Goal: Check status: Check status

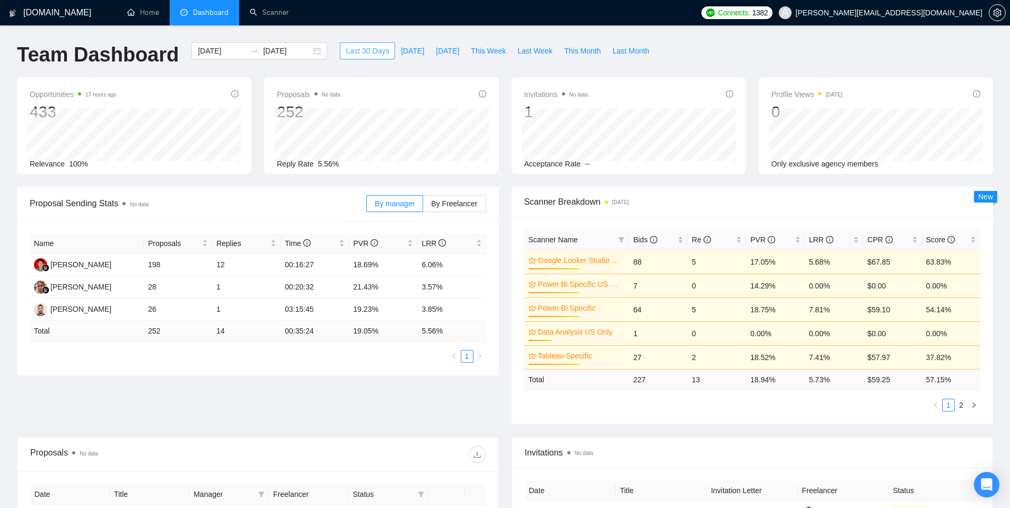
click at [354, 56] on span "Last 30 Days" at bounding box center [367, 51] width 43 height 12
type input "[DATE]"
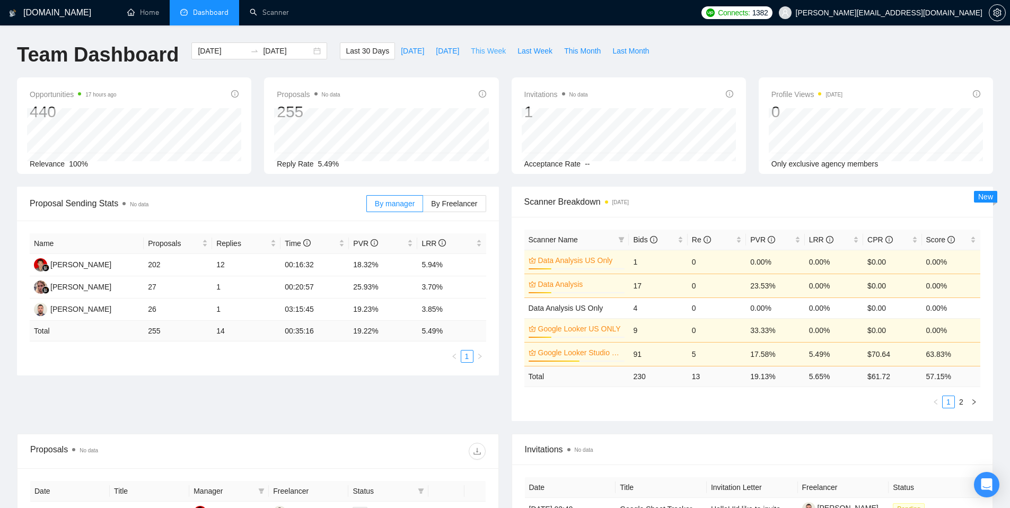
click at [504, 51] on span "This Week" at bounding box center [488, 51] width 35 height 12
type input "[DATE]"
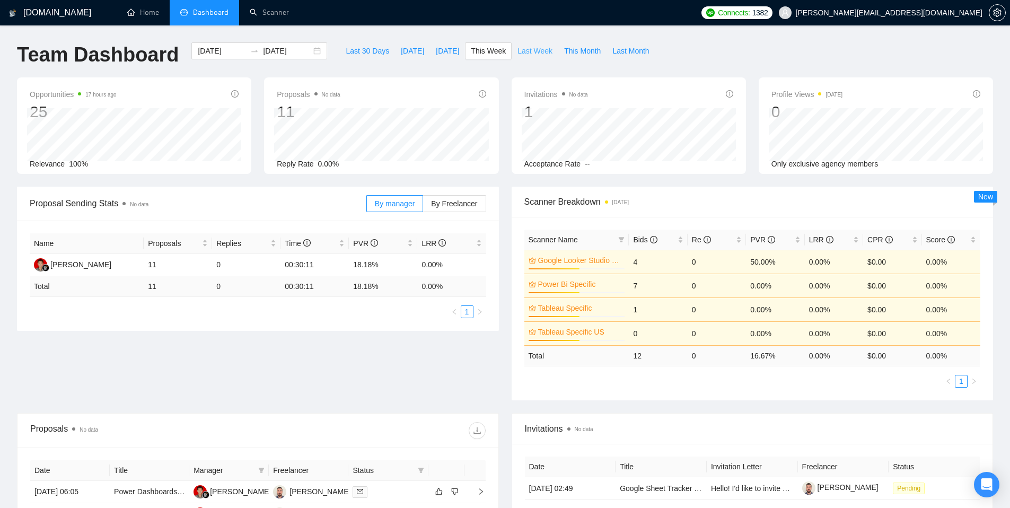
click at [526, 55] on span "Last Week" at bounding box center [535, 51] width 35 height 12
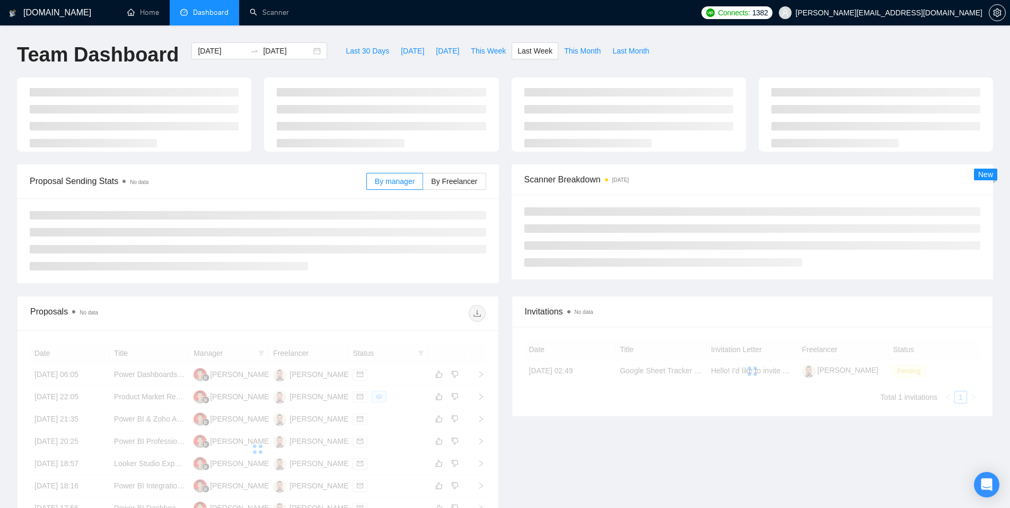
type input "[DATE]"
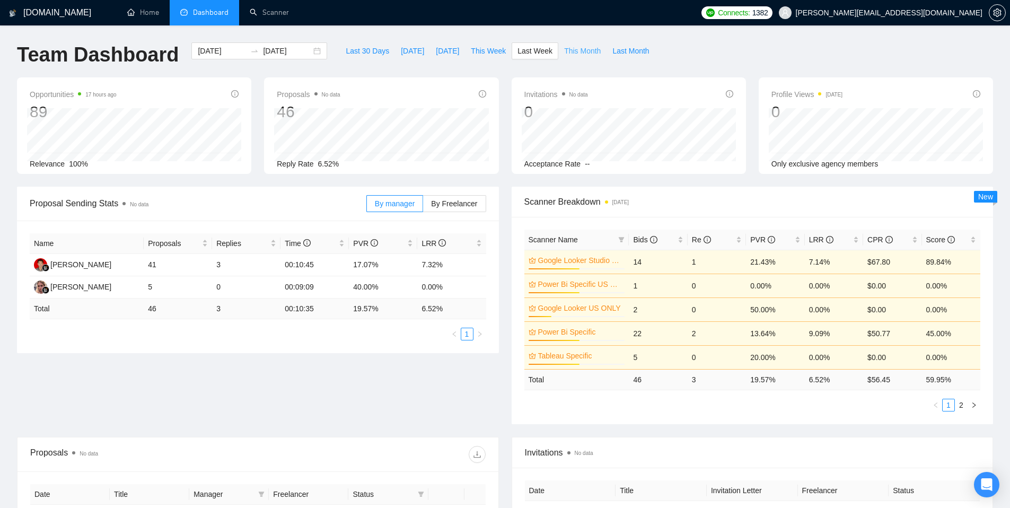
click at [582, 53] on span "This Month" at bounding box center [582, 51] width 37 height 12
type input "[DATE]"
click at [629, 51] on span "Last Month" at bounding box center [631, 51] width 37 height 12
type input "[DATE]"
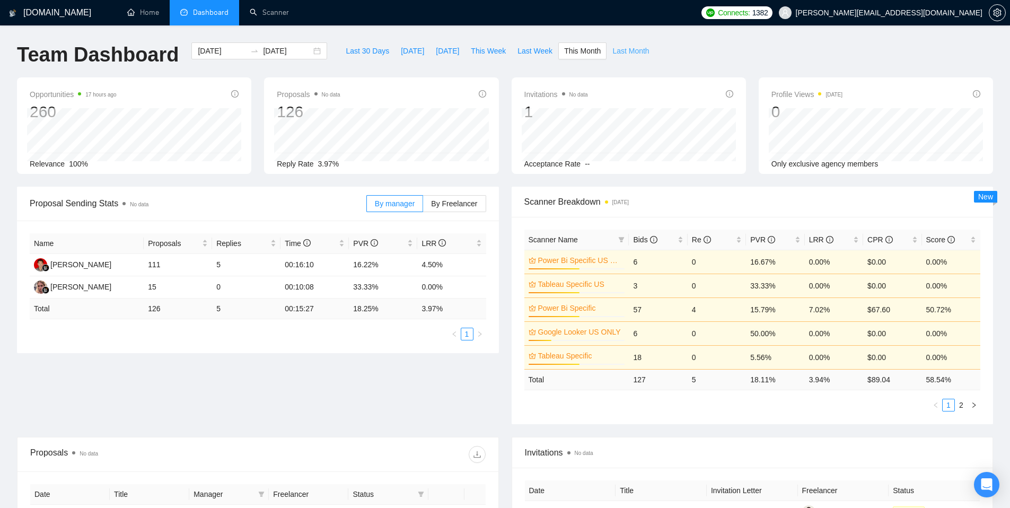
type input "[DATE]"
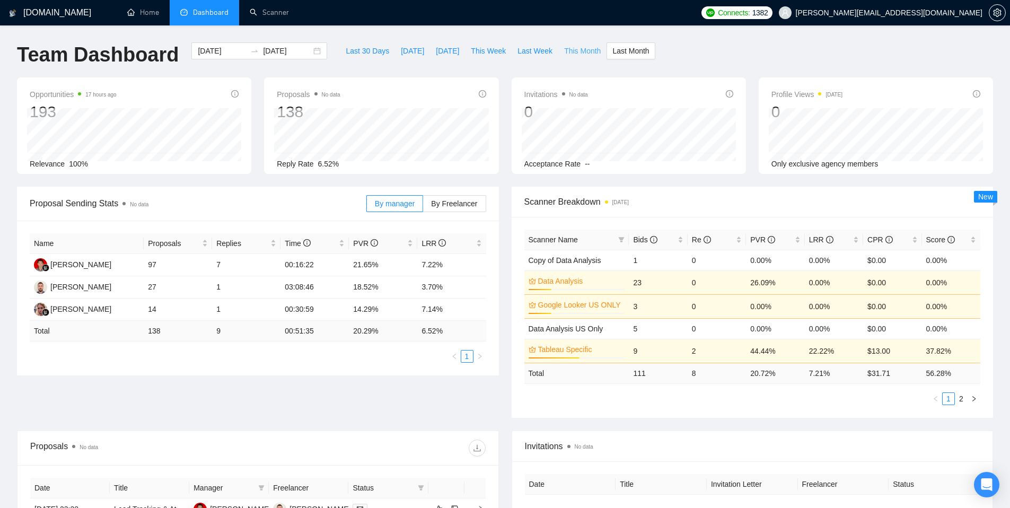
click at [578, 53] on span "This Month" at bounding box center [582, 51] width 37 height 12
type input "[DATE]"
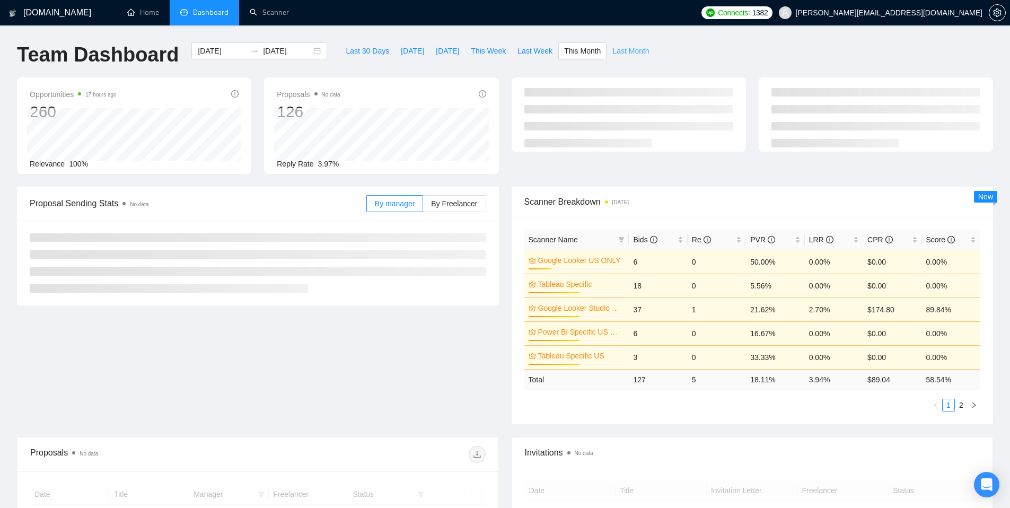
click at [631, 51] on span "Last Month" at bounding box center [631, 51] width 37 height 12
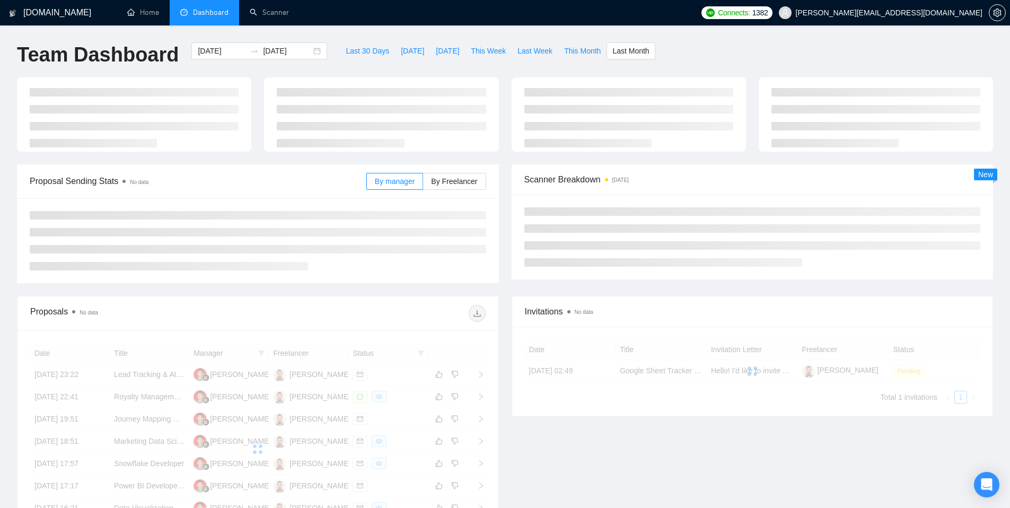
type input "[DATE]"
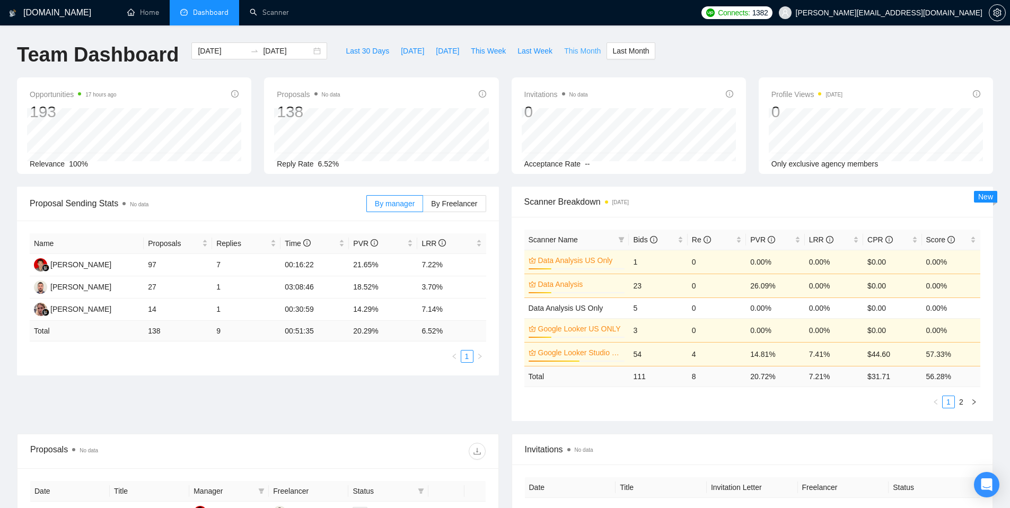
click at [605, 51] on button "This Month" at bounding box center [582, 50] width 48 height 17
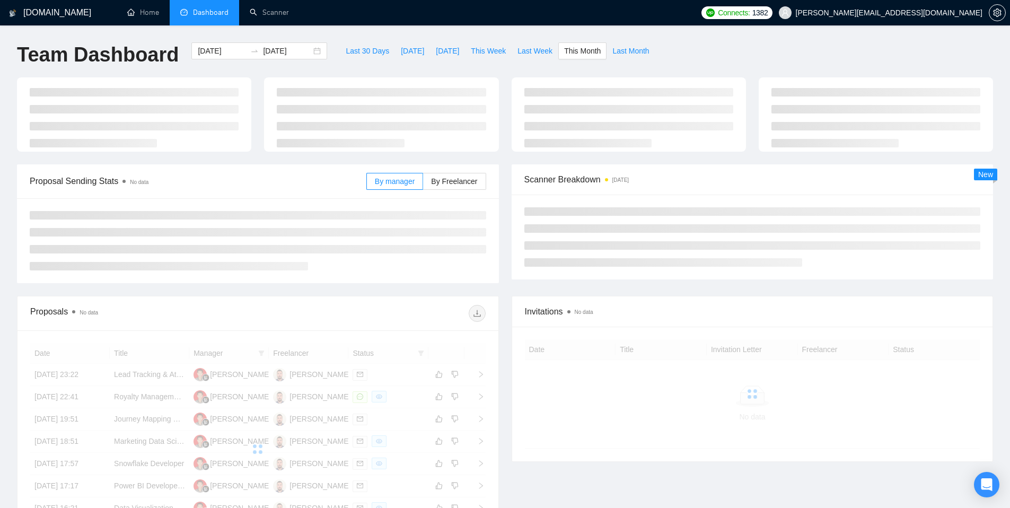
type input "[DATE]"
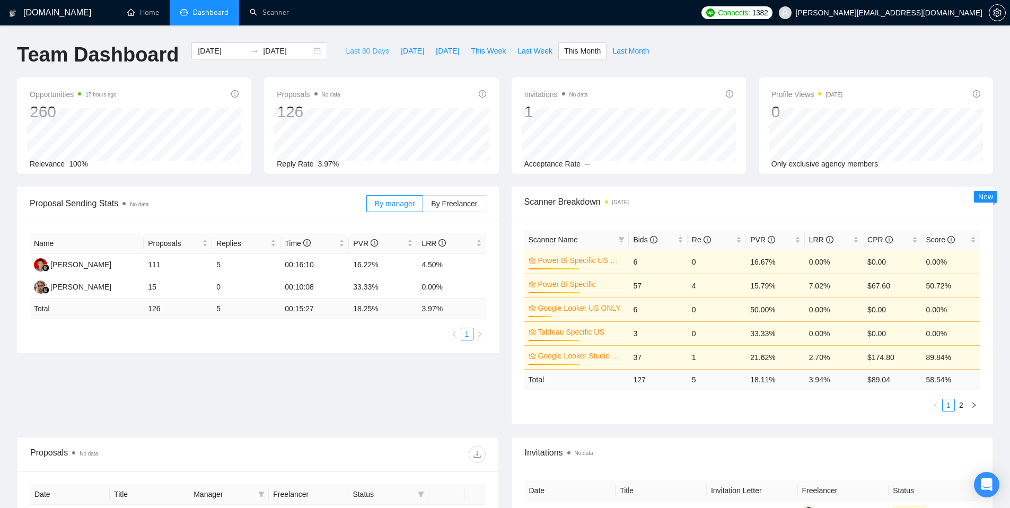
click at [377, 50] on span "Last 30 Days" at bounding box center [367, 51] width 43 height 12
type input "[DATE]"
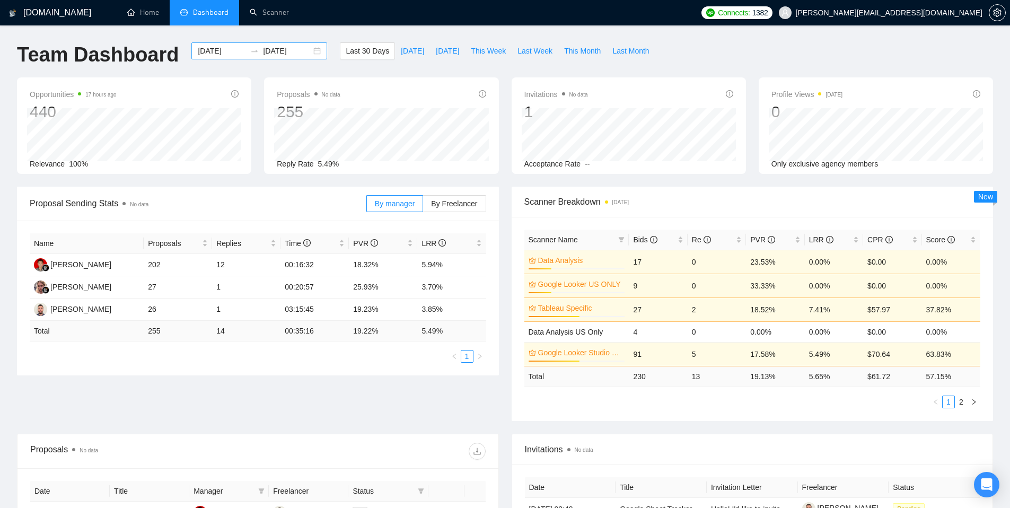
click at [273, 53] on input "[DATE]" at bounding box center [287, 51] width 48 height 12
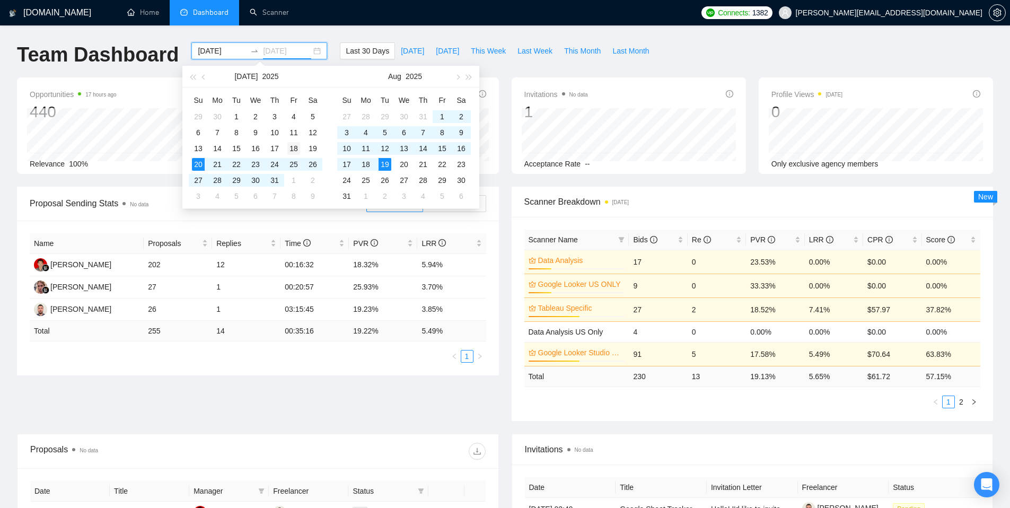
type input "[DATE]"
click at [297, 148] on div "18" at bounding box center [293, 148] width 13 height 13
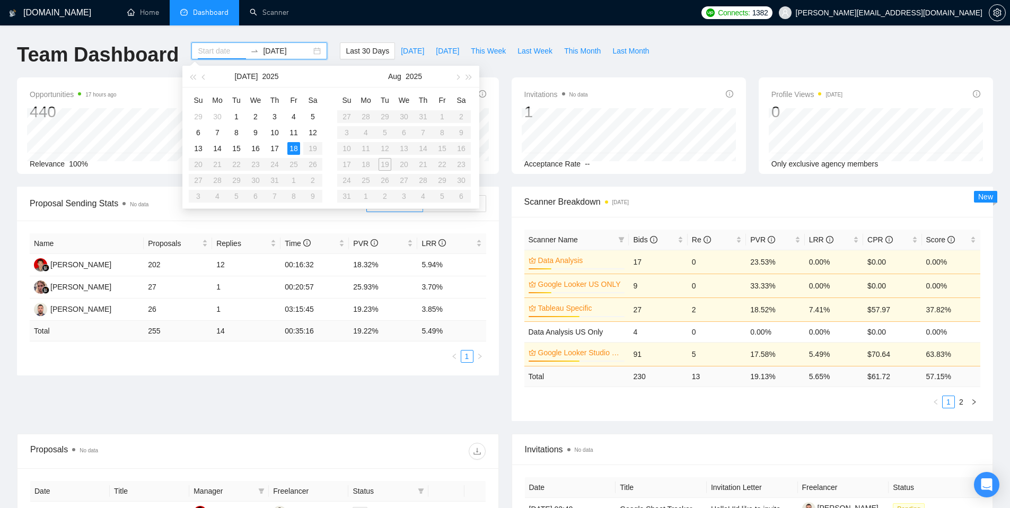
click at [393, 166] on table "Su Mo Tu We Th Fr Sa 27 28 29 30 31 1 2 3 4 5 6 7 8 9 10 11 12 13 14 15 16 17 1…" at bounding box center [404, 148] width 134 height 112
click at [389, 165] on table "Su Mo Tu We Th Fr Sa 27 28 29 30 31 1 2 3 4 5 6 7 8 9 10 11 12 13 14 15 16 17 1…" at bounding box center [404, 148] width 134 height 112
type input "[DATE]"
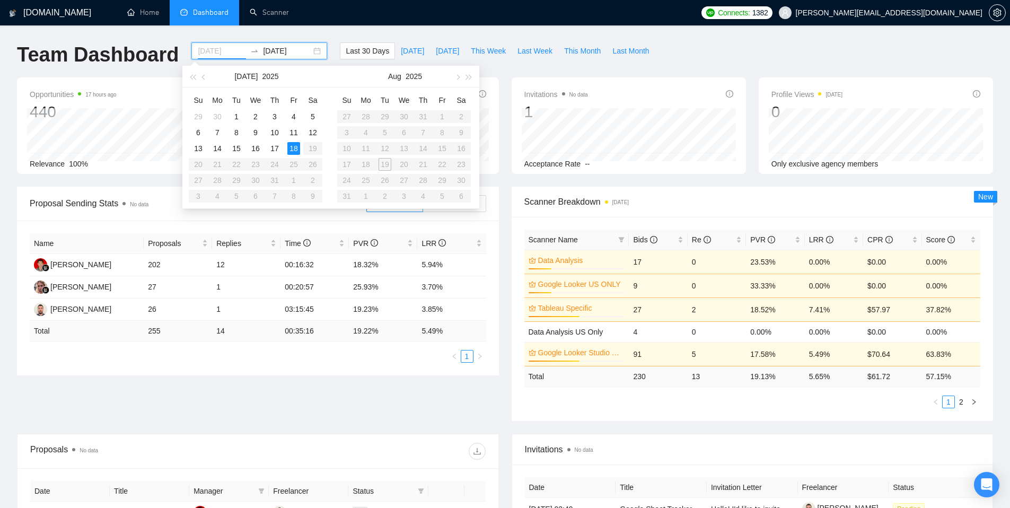
click at [296, 152] on div "18" at bounding box center [293, 148] width 13 height 13
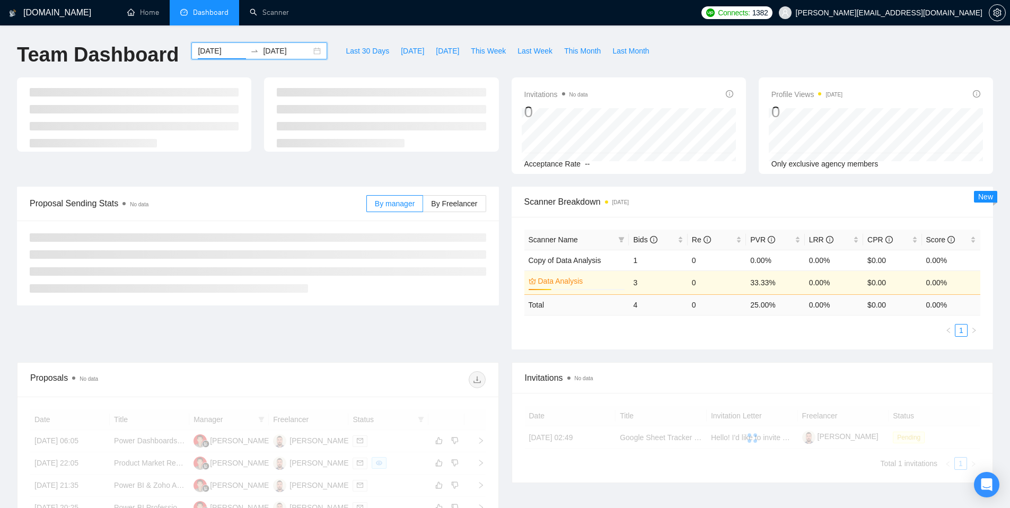
click at [263, 50] on input "[DATE]" at bounding box center [287, 51] width 48 height 12
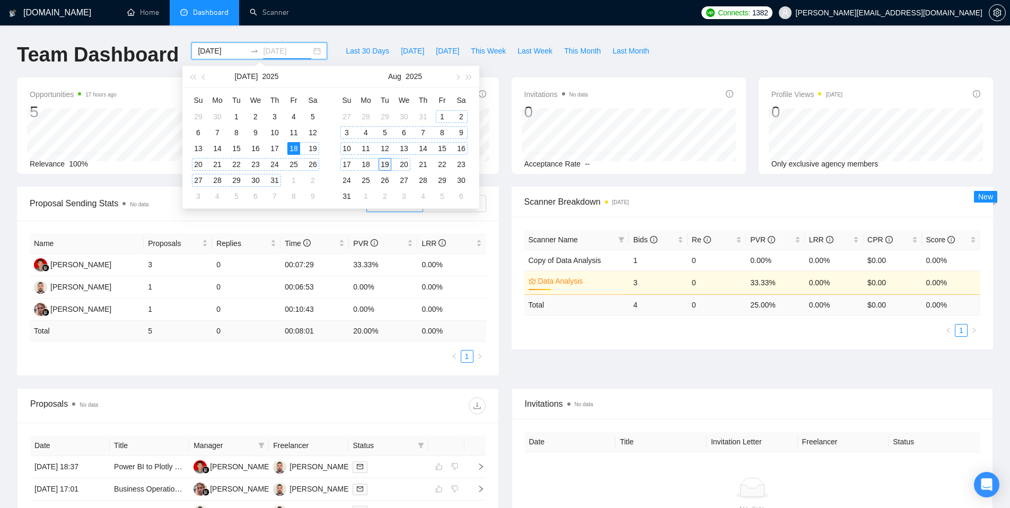
type input "[DATE]"
click at [391, 165] on td "19" at bounding box center [384, 164] width 19 height 16
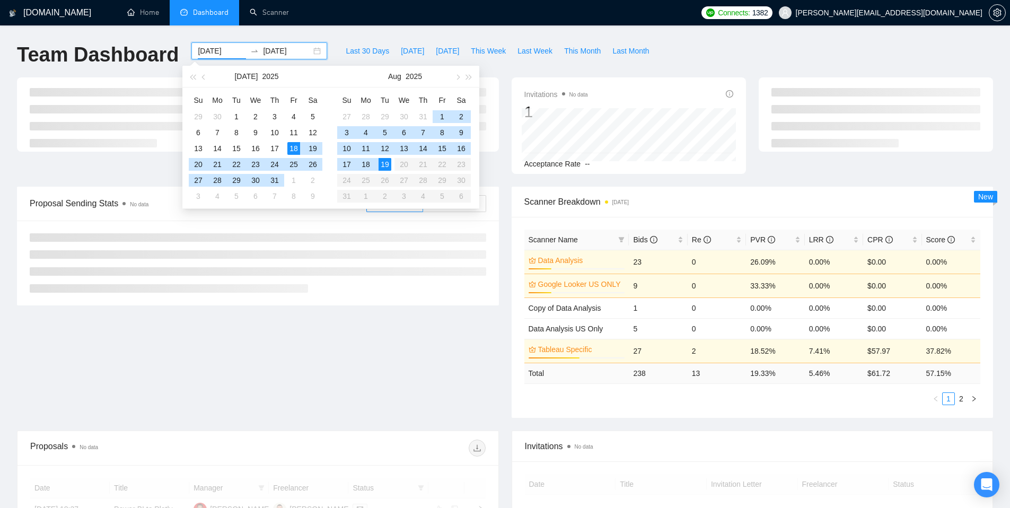
type input "[DATE]"
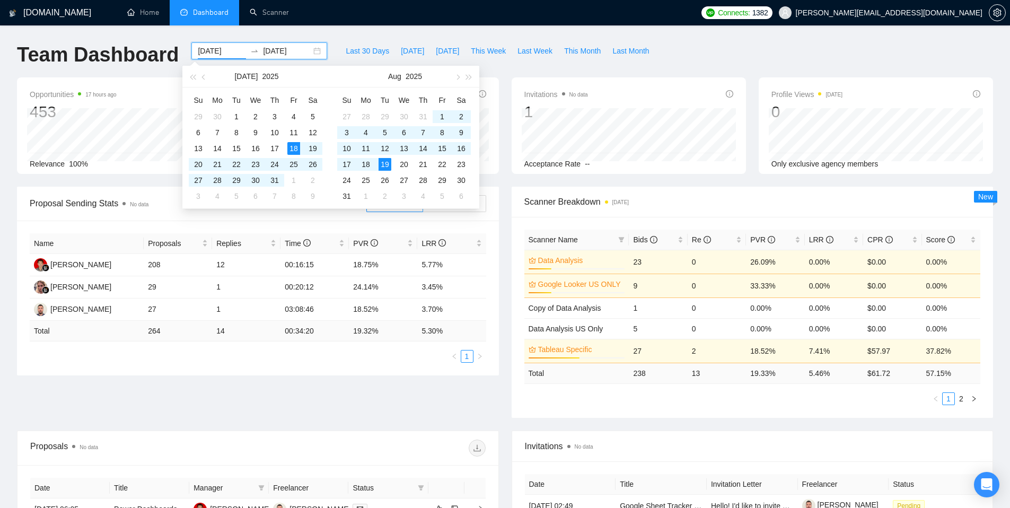
click at [564, 75] on div "Last 30 Days [DATE] [DATE] This Week Last Week This Month Last Month" at bounding box center [498, 59] width 328 height 35
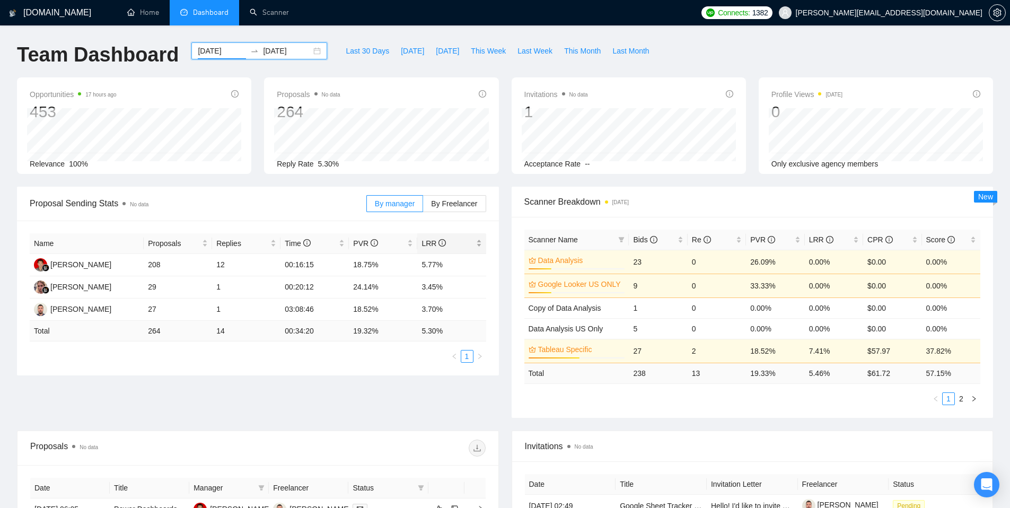
scroll to position [6, 0]
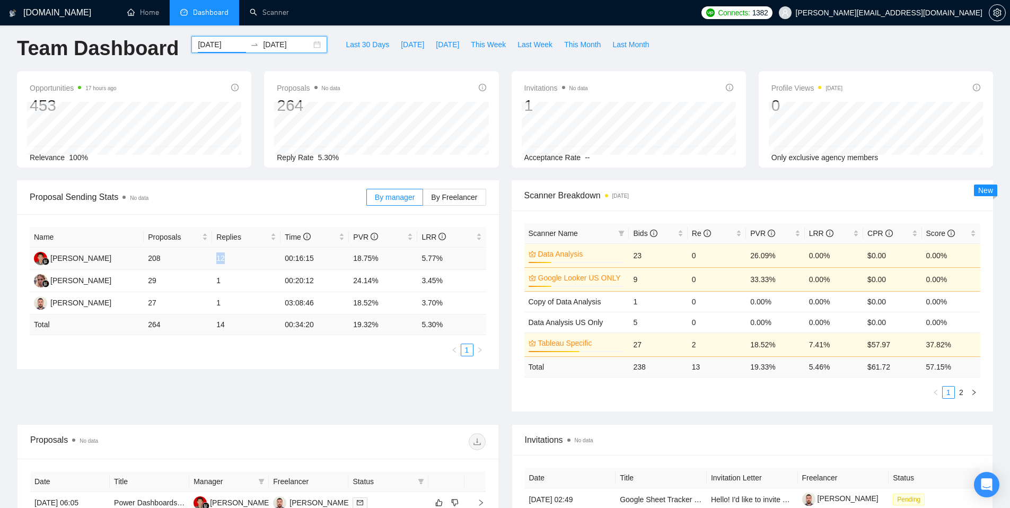
drag, startPoint x: 215, startPoint y: 258, endPoint x: 249, endPoint y: 259, distance: 33.4
click at [249, 259] on td "12" at bounding box center [246, 259] width 68 height 22
drag, startPoint x: 206, startPoint y: 279, endPoint x: 234, endPoint y: 281, distance: 27.6
click at [234, 281] on tr "[PERSON_NAME] 29 1 00:20:12 24.14% 3.45%" at bounding box center [258, 281] width 457 height 22
drag, startPoint x: 215, startPoint y: 302, endPoint x: 250, endPoint y: 302, distance: 35.0
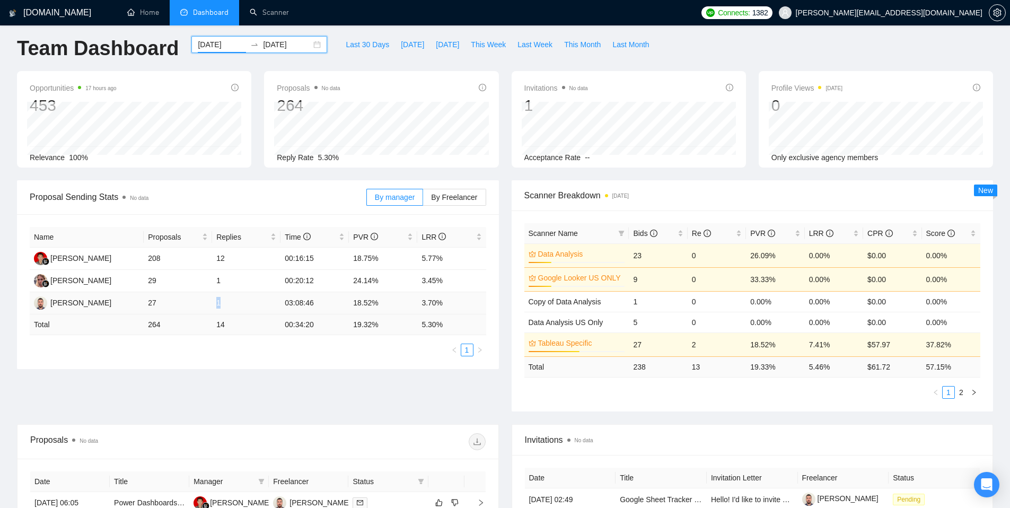
click at [238, 302] on td "1" at bounding box center [246, 303] width 68 height 22
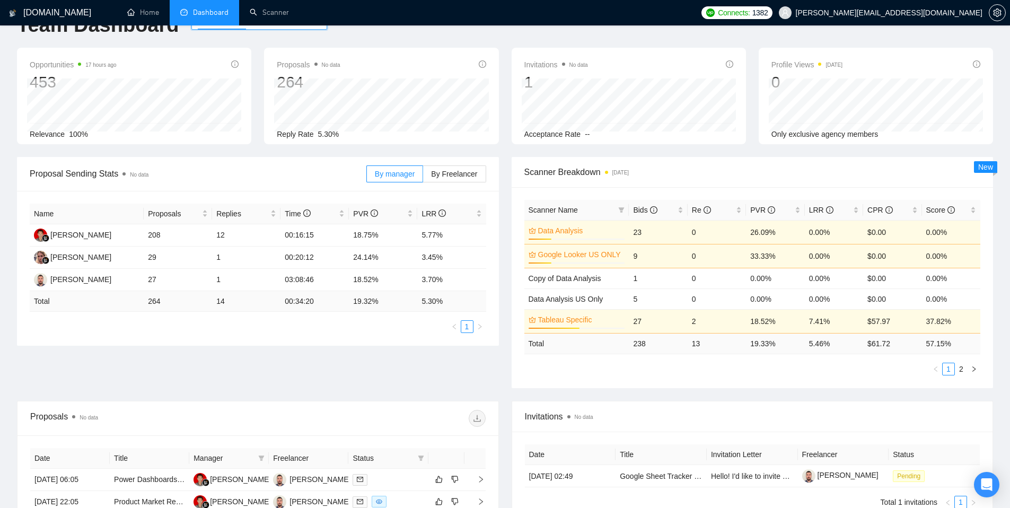
click at [287, 321] on ul "1" at bounding box center [258, 326] width 457 height 13
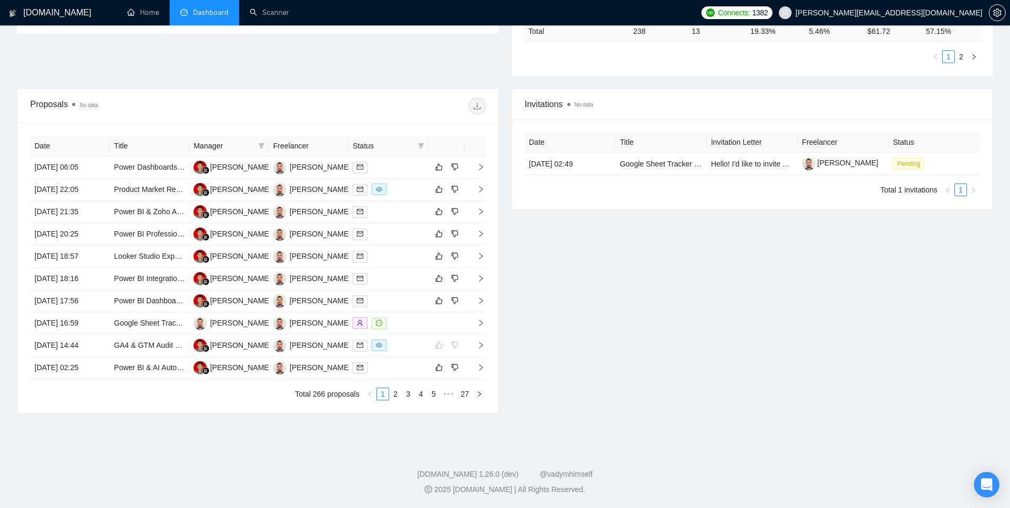
scroll to position [0, 0]
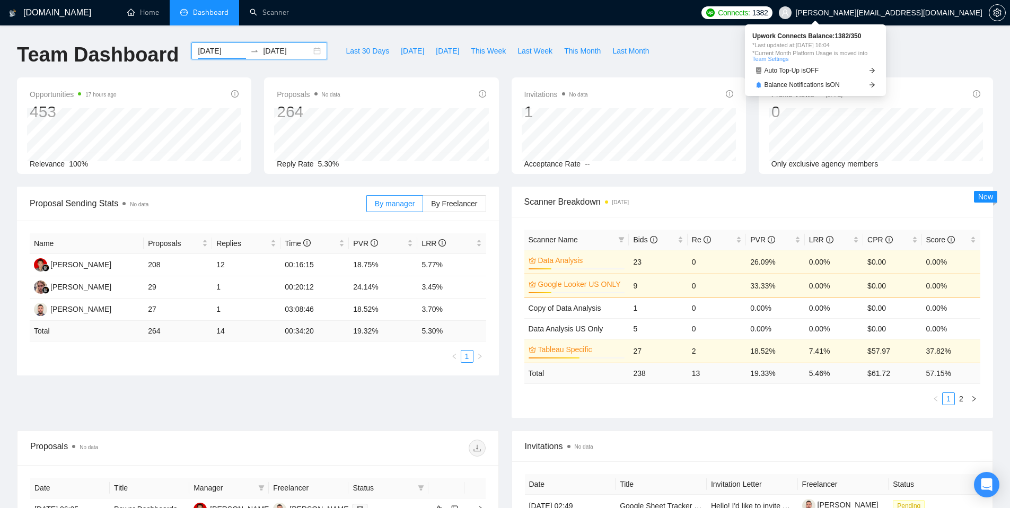
click at [750, 14] on span "Connects:" at bounding box center [734, 13] width 32 height 12
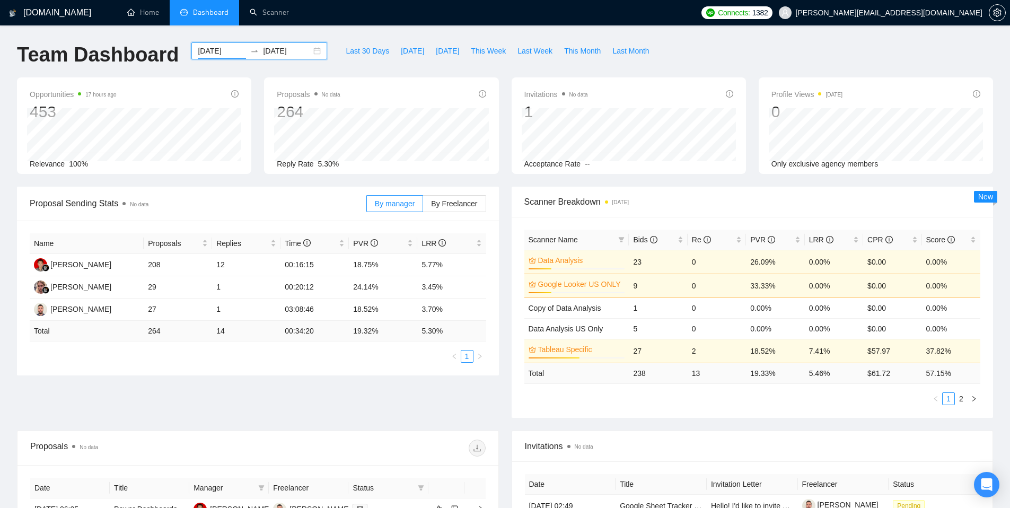
click at [693, 59] on div "Team Dashboard [DATE] [DATE] Last 30 Days [DATE] [DATE] This Week Last Week Thi…" at bounding box center [505, 59] width 989 height 35
